Goal: Task Accomplishment & Management: Manage account settings

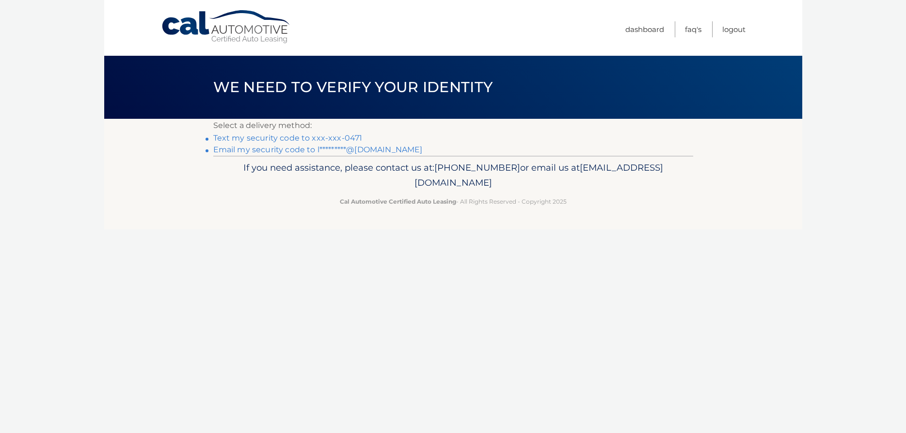
click at [310, 135] on link "Text my security code to xxx-xxx-0471" at bounding box center [287, 137] width 149 height 9
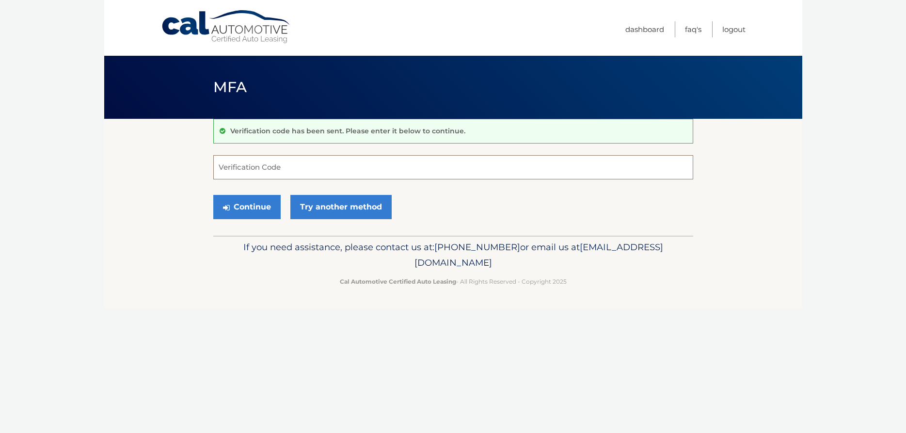
click at [282, 164] on input "Verification Code" at bounding box center [453, 167] width 480 height 24
type input "592750"
click at [213, 195] on button "Continue" at bounding box center [246, 207] width 67 height 24
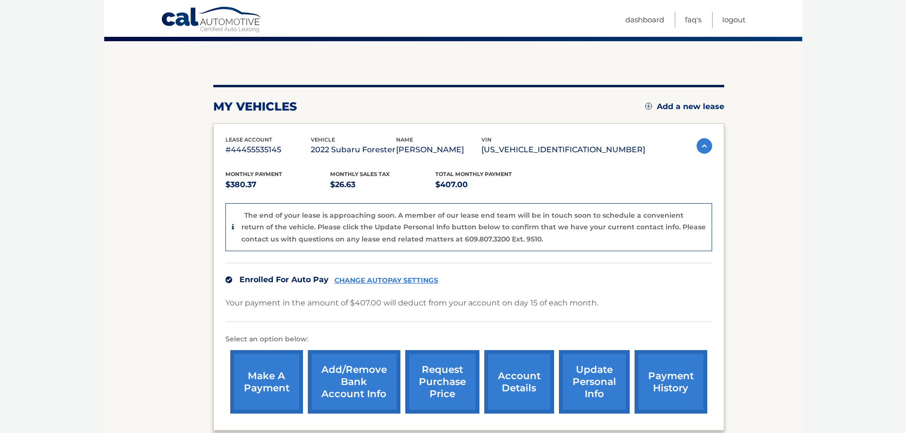
scroll to position [148, 0]
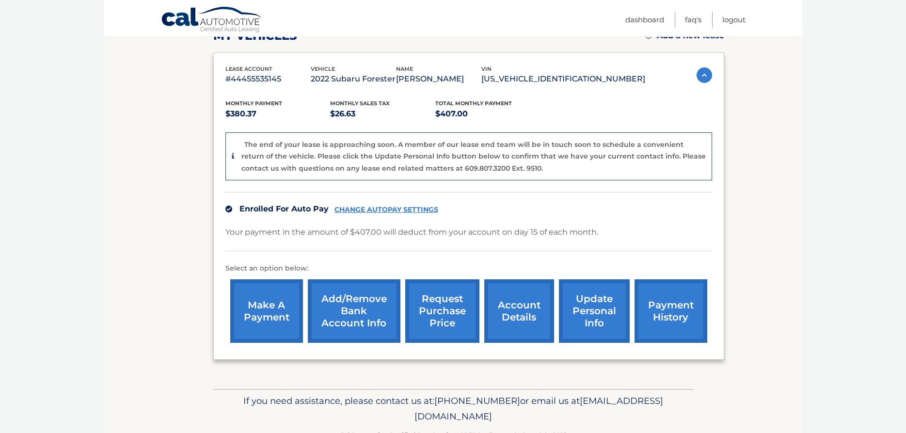
click at [252, 323] on link "make a payment" at bounding box center [266, 310] width 73 height 63
click at [484, 323] on link "account details" at bounding box center [519, 310] width 70 height 63
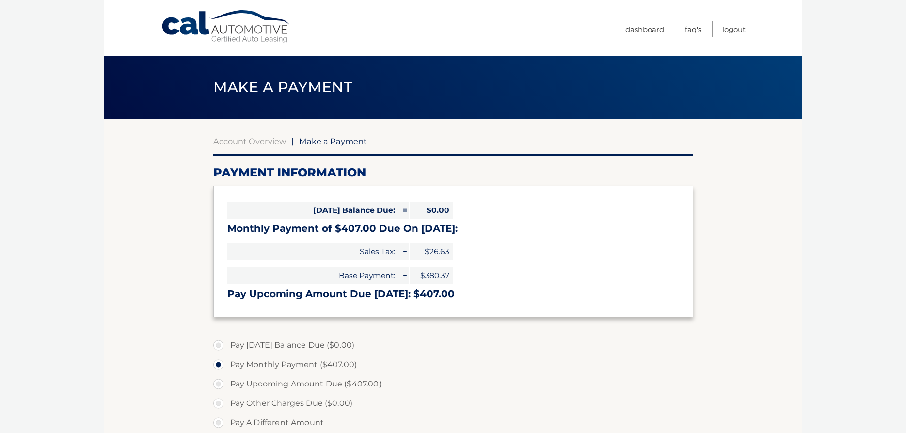
select select "OTllNDZlYTktMTljNC00YjVjLThmMWEtMzMzOGM2OWI5NmJk"
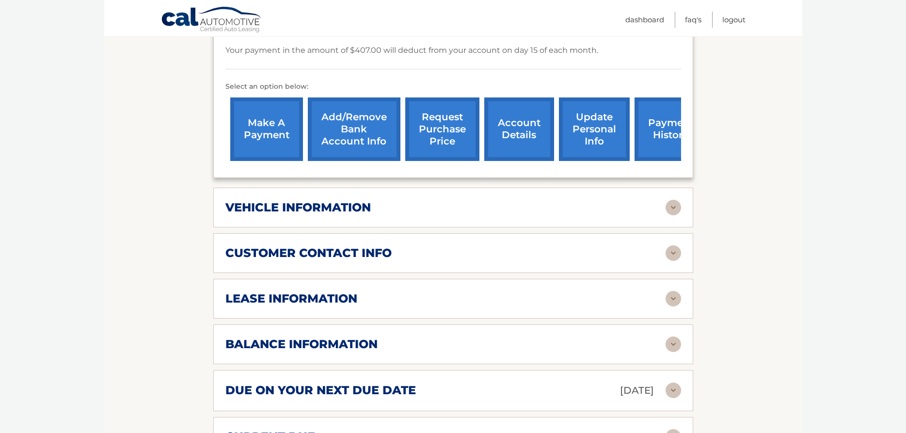
scroll to position [49, 0]
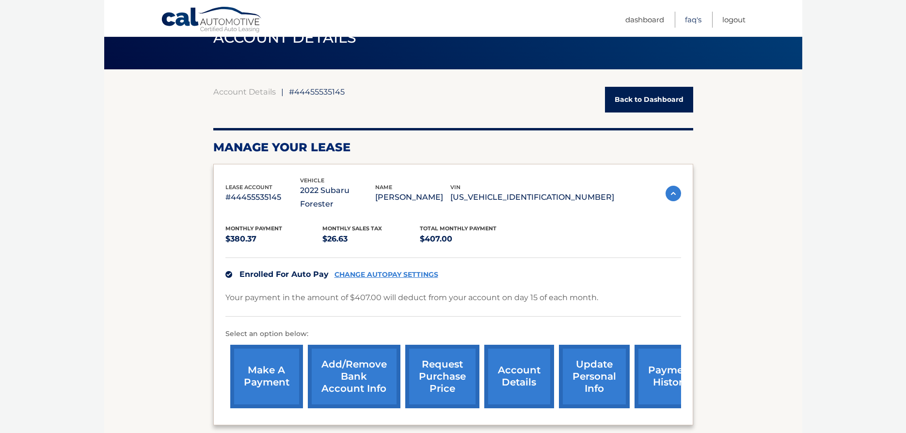
click at [691, 20] on link "FAQ's" at bounding box center [693, 20] width 16 height 16
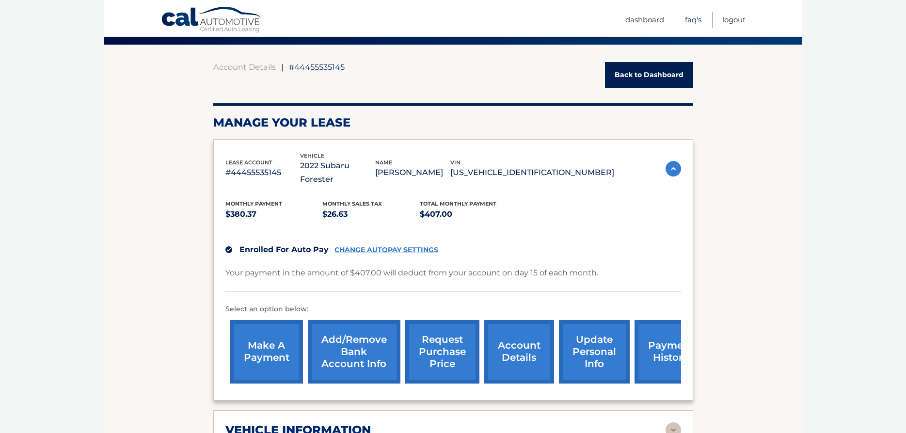
scroll to position [99, 0]
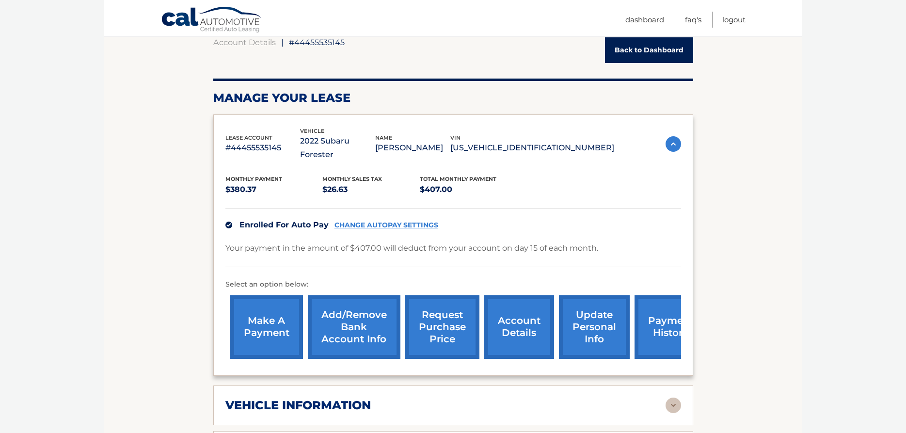
click at [405, 323] on link "request purchase price" at bounding box center [442, 326] width 74 height 63
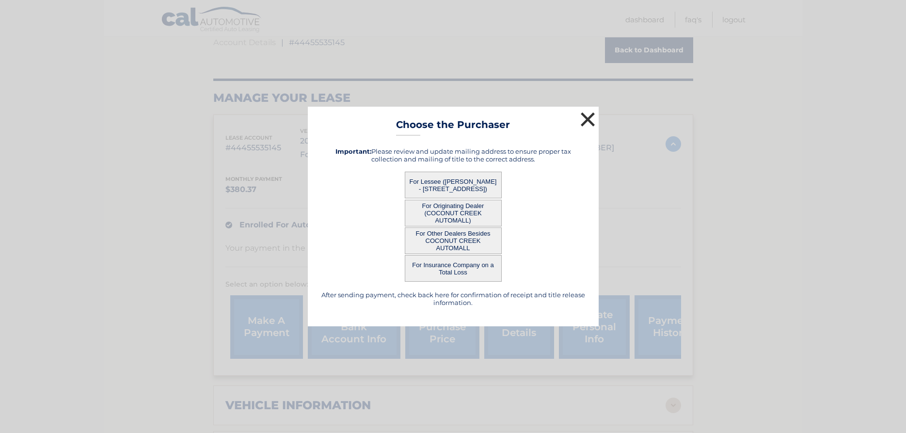
click at [588, 115] on button "×" at bounding box center [587, 119] width 19 height 19
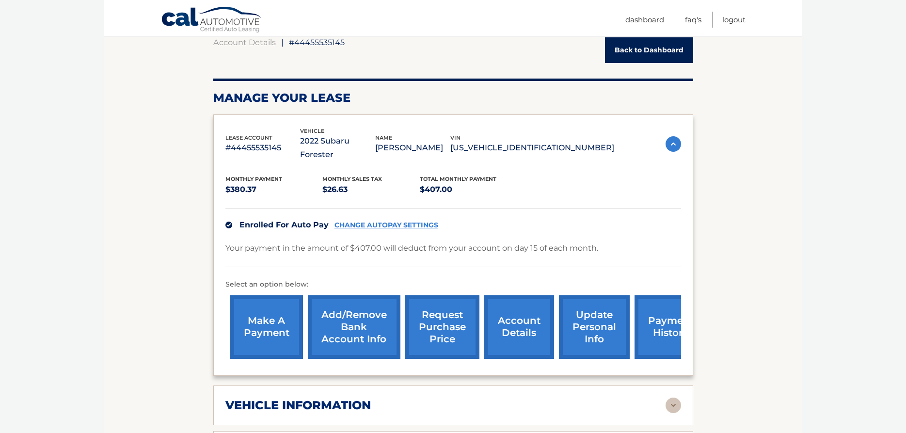
click at [573, 330] on link "update personal info" at bounding box center [594, 326] width 71 height 63
click at [658, 47] on link "Back to Dashboard" at bounding box center [649, 50] width 88 height 26
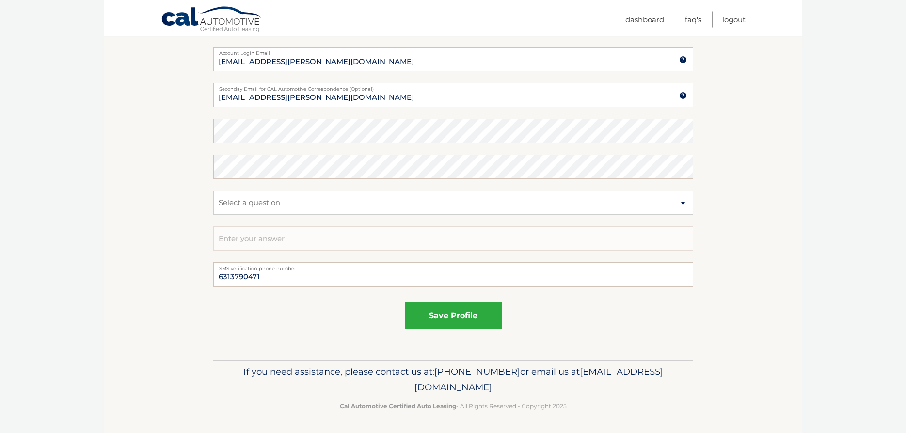
scroll to position [465, 0]
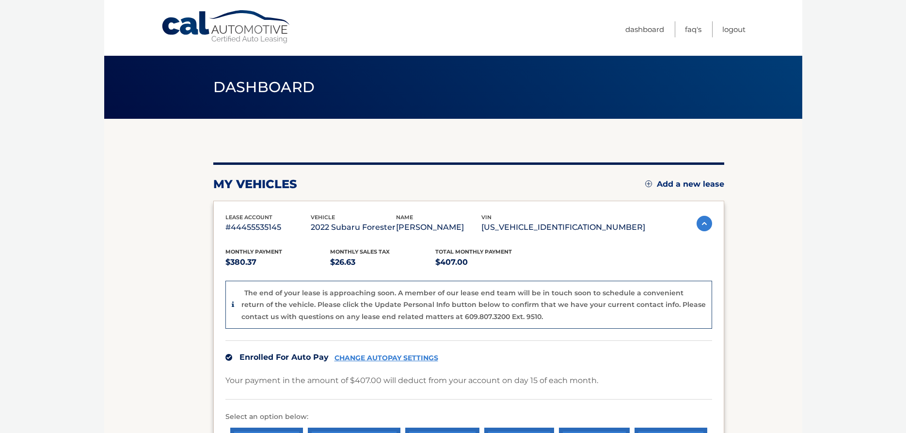
click at [379, 358] on link "CHANGE AUTOPAY SETTINGS" at bounding box center [386, 358] width 104 height 8
click at [686, 26] on link "FAQ's" at bounding box center [693, 29] width 16 height 16
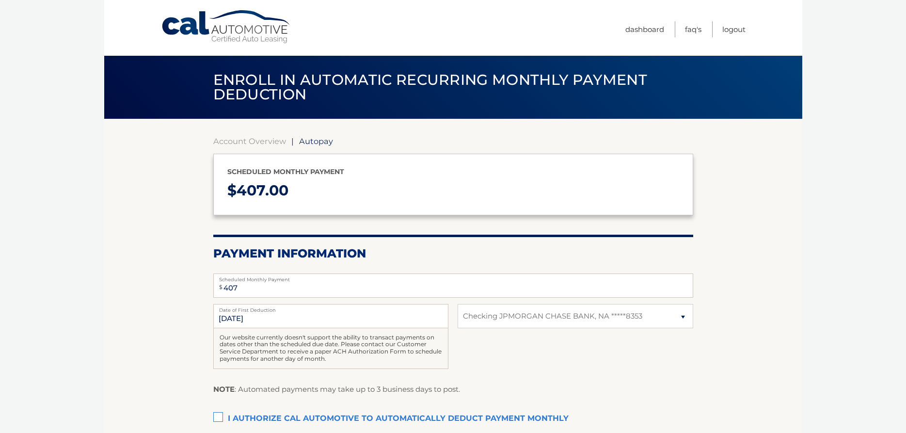
select select "OTllNDZlYTktMTljNC00YjVjLThmMWEtMzMzOGM2OWI5NmJk"
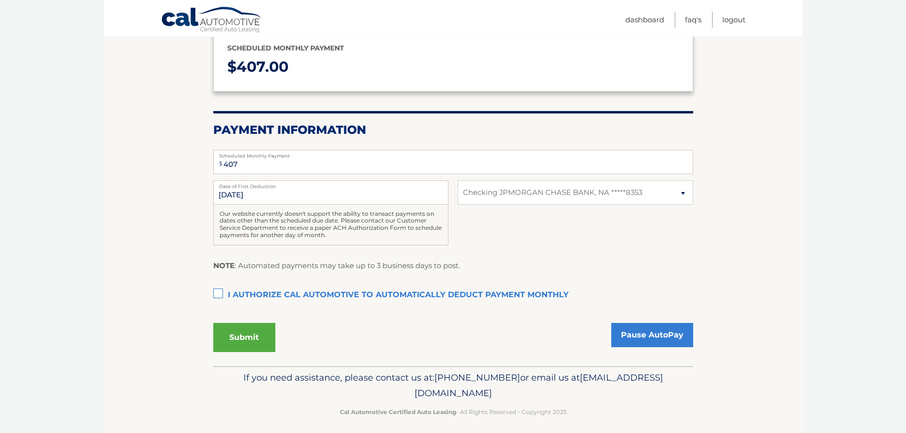
scroll to position [130, 0]
